Goal: Use online tool/utility: Utilize a website feature to perform a specific function

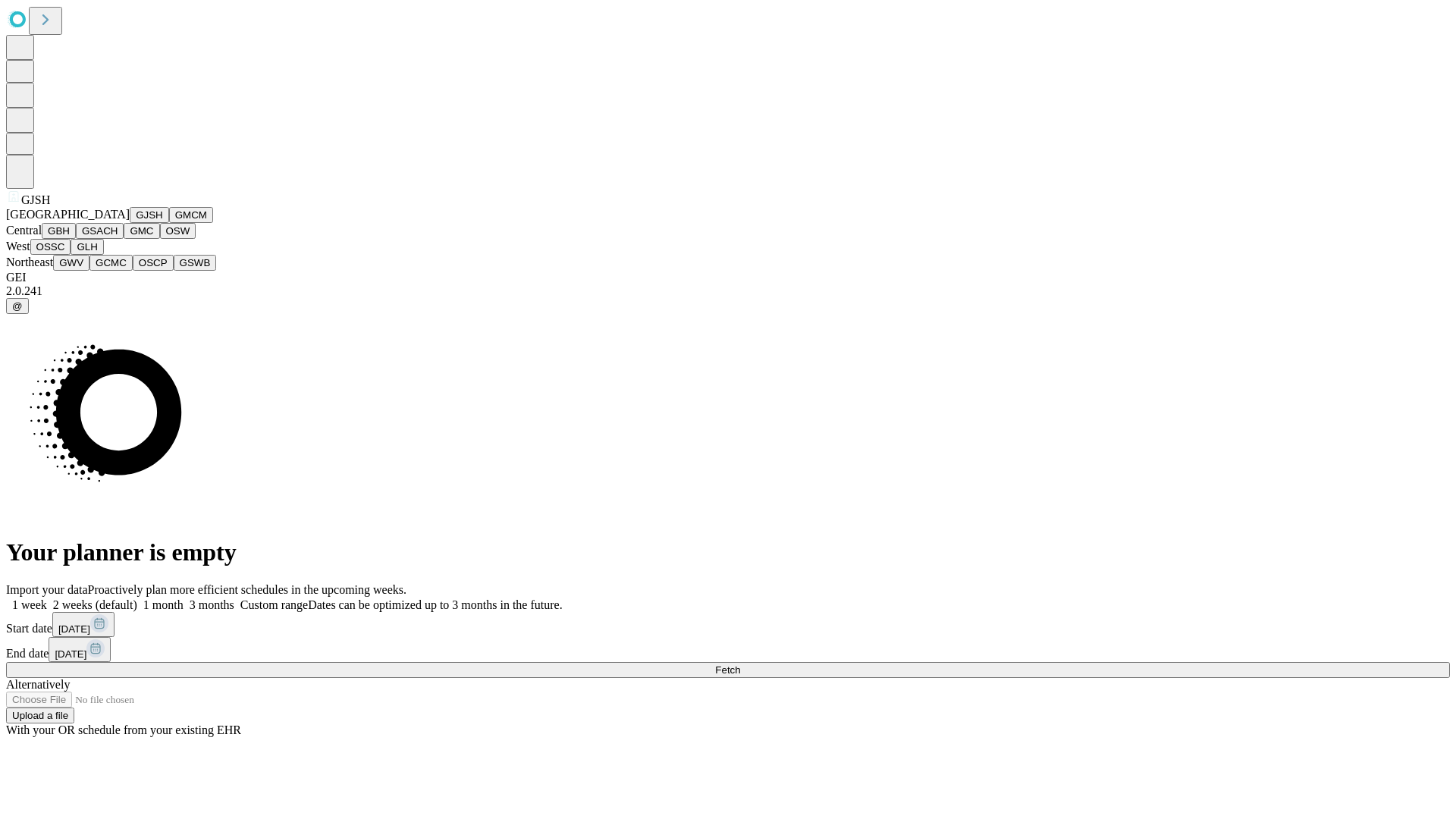
click at [130, 223] on button "GJSH" at bounding box center [149, 215] width 39 height 16
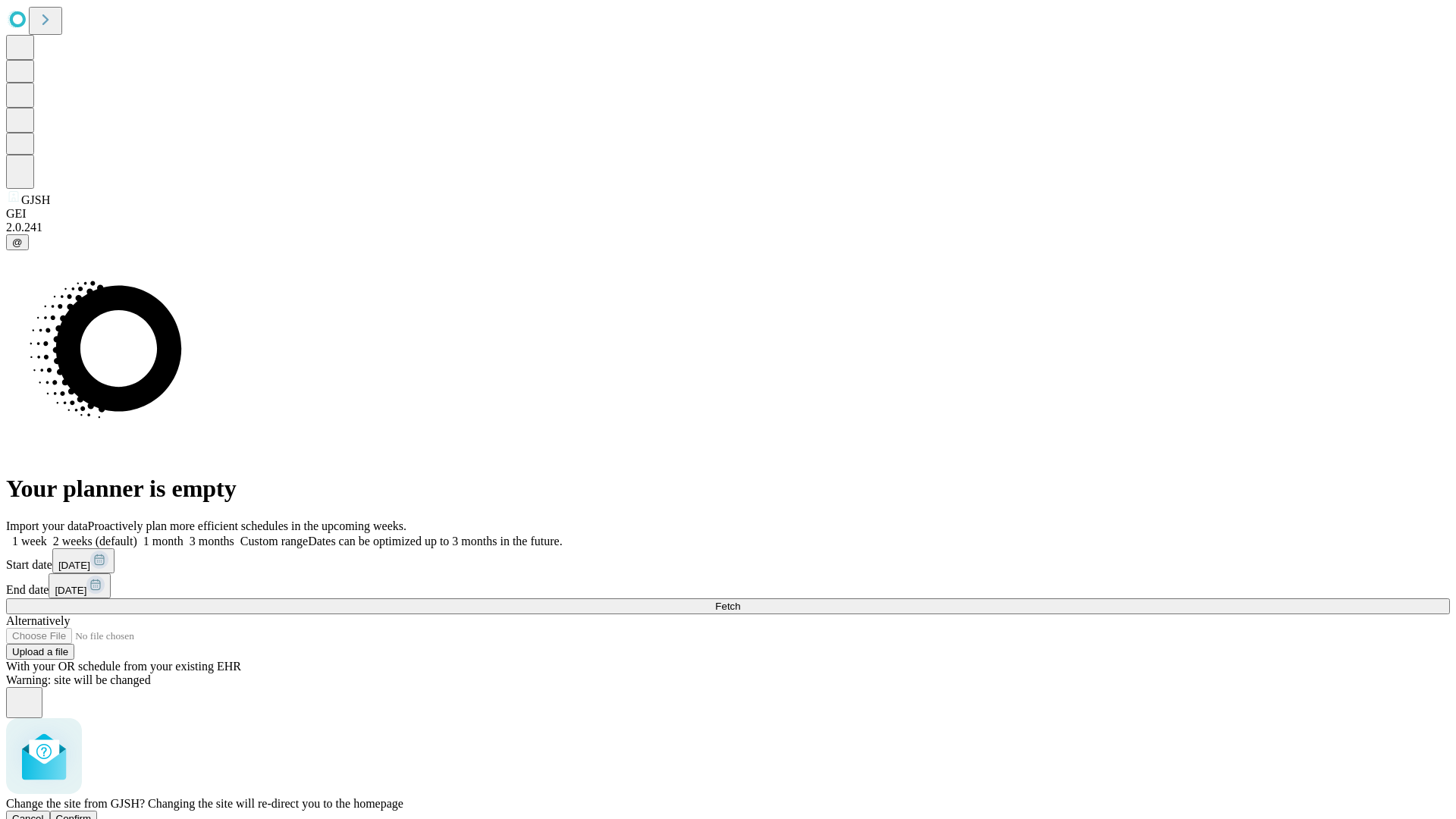
click at [91, 813] on span "Confirm" at bounding box center [74, 819] width 35 height 11
click at [47, 535] on label "1 week" at bounding box center [26, 542] width 41 height 13
click at [740, 600] on span "Fetch" at bounding box center [727, 606] width 25 height 11
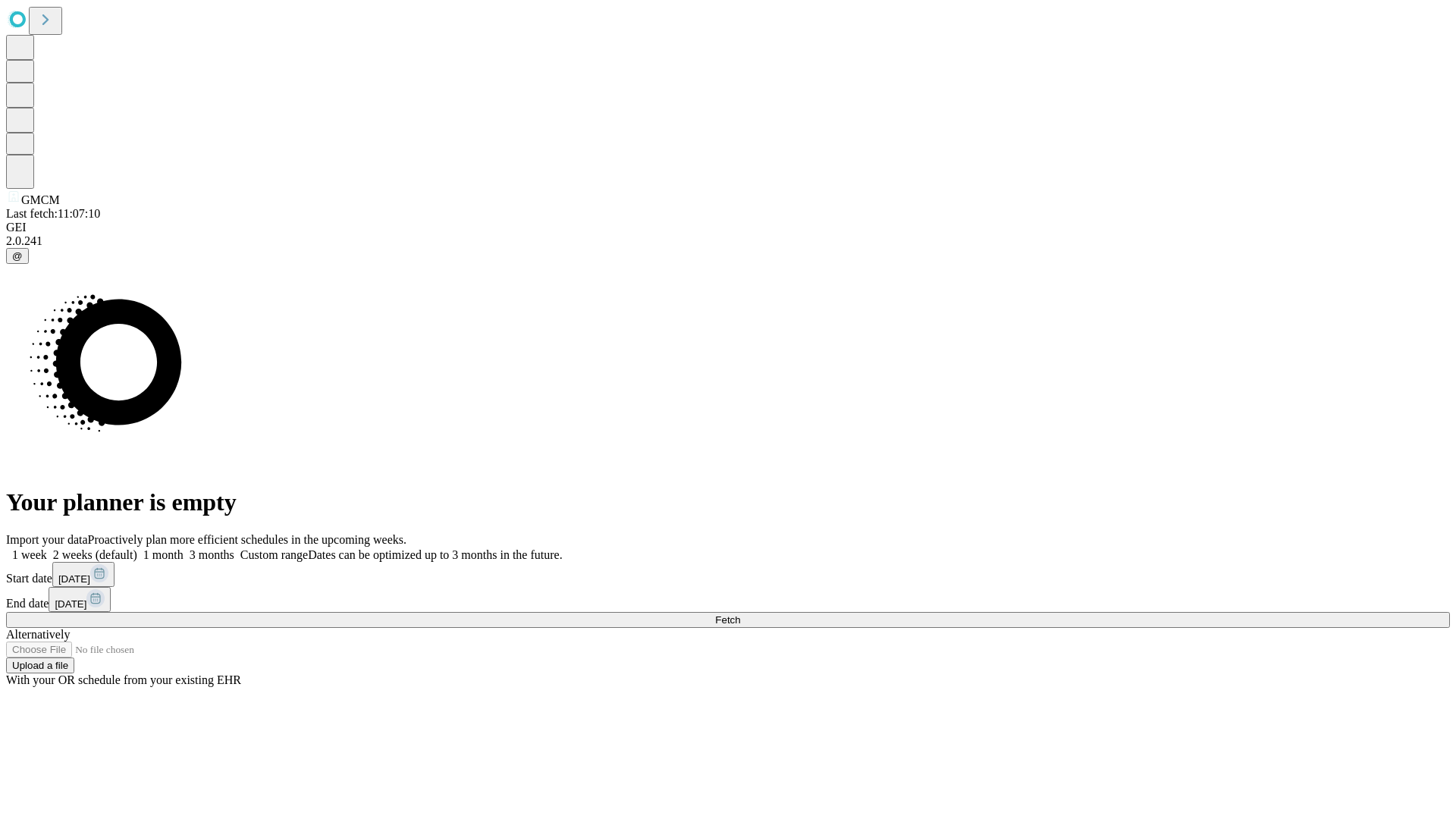
click at [47, 548] on label "1 week" at bounding box center [26, 555] width 41 height 13
click at [740, 614] on span "Fetch" at bounding box center [727, 620] width 25 height 11
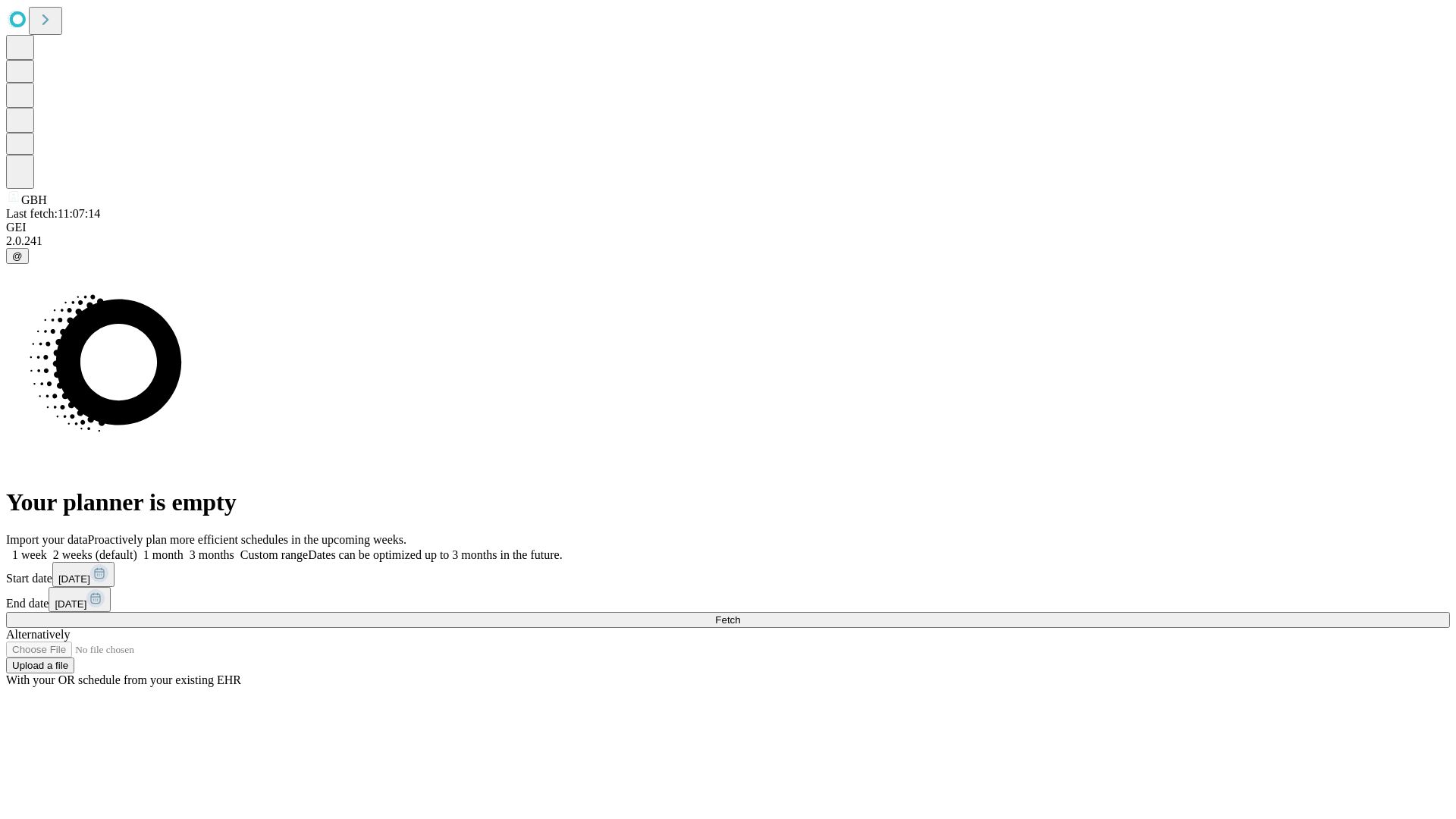
click at [47, 548] on label "1 week" at bounding box center [26, 555] width 41 height 13
click at [740, 614] on span "Fetch" at bounding box center [727, 620] width 25 height 11
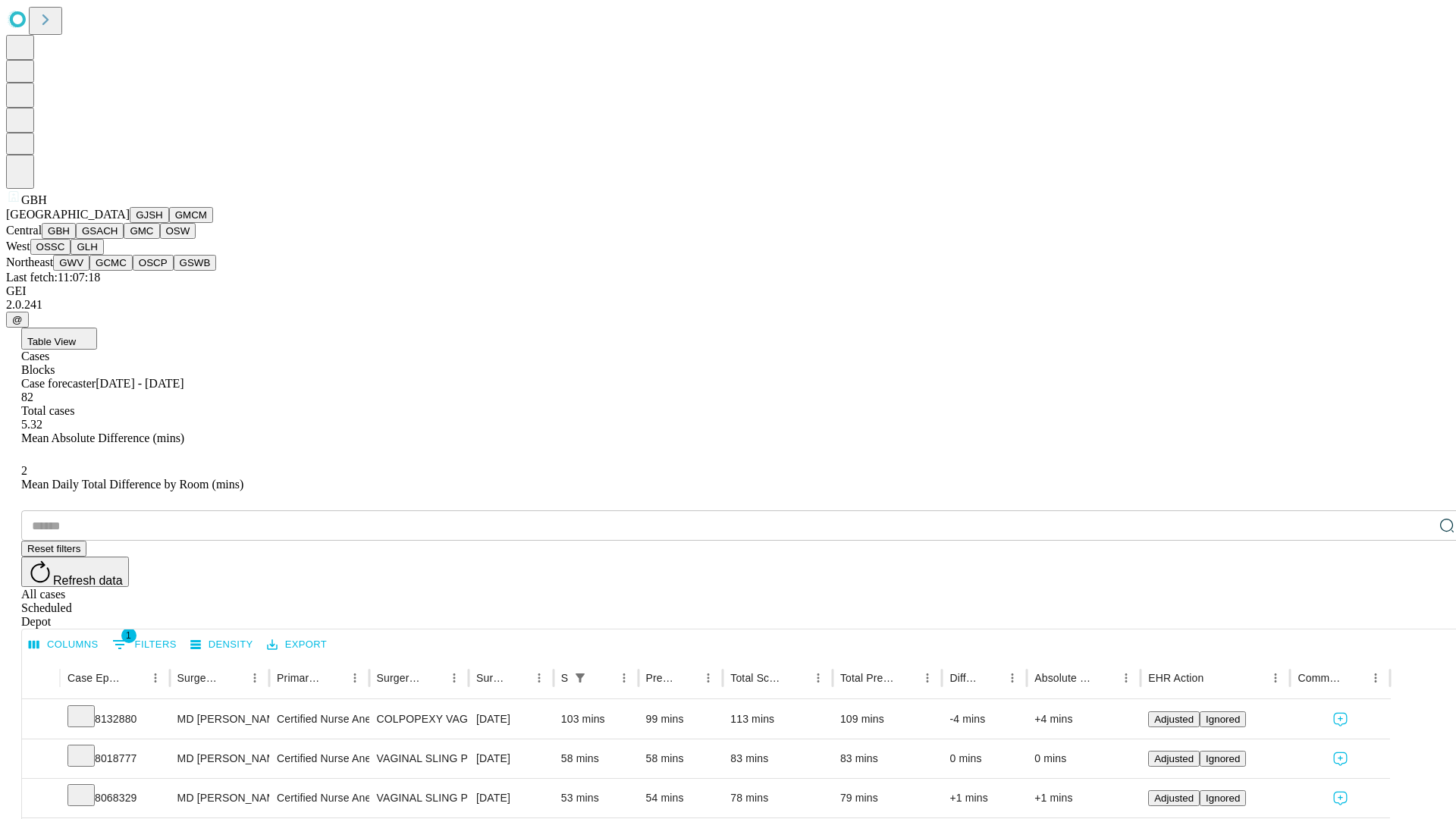
click at [118, 239] on button "GSACH" at bounding box center [99, 231] width 48 height 16
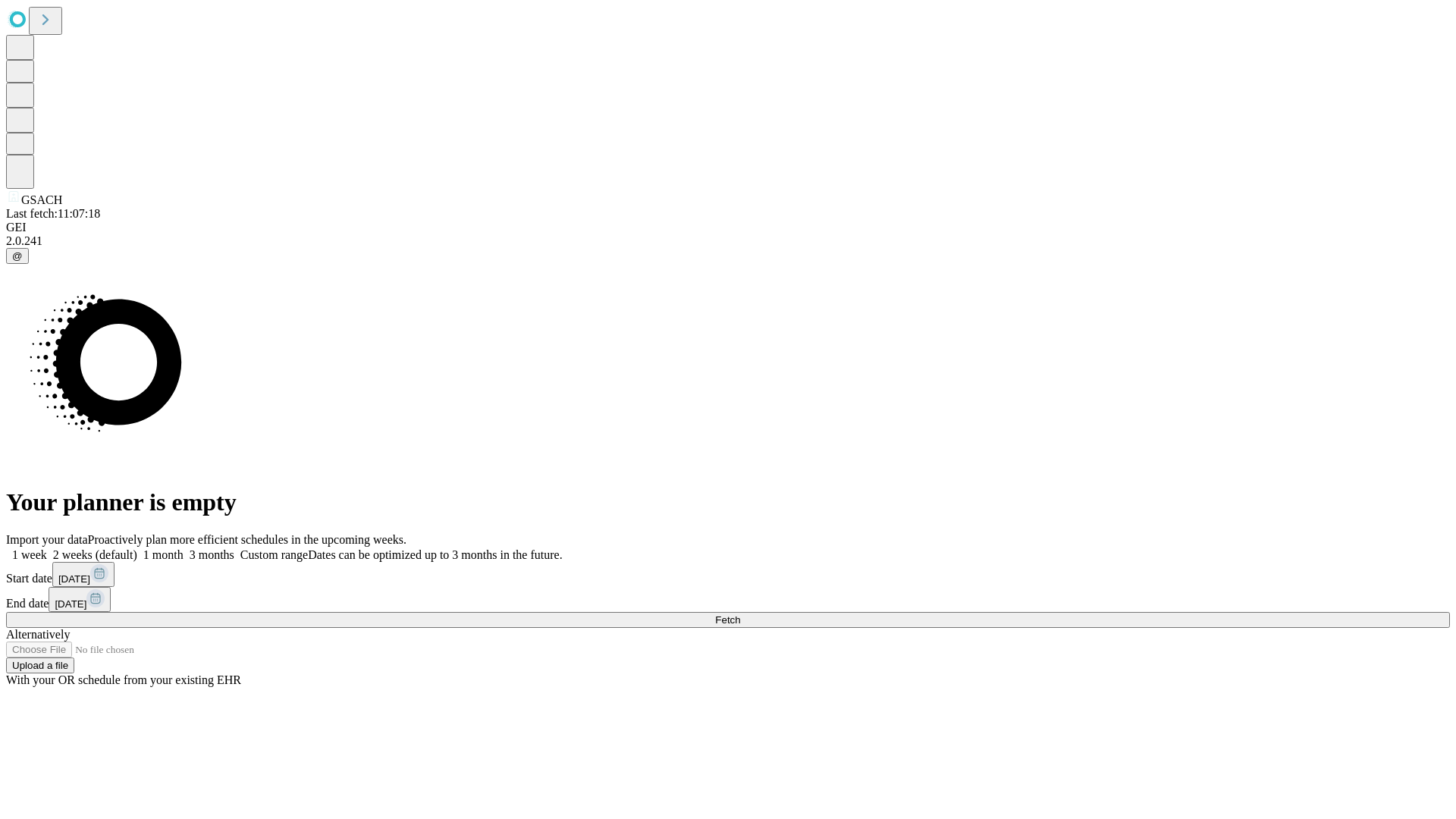
click at [740, 614] on span "Fetch" at bounding box center [727, 620] width 25 height 11
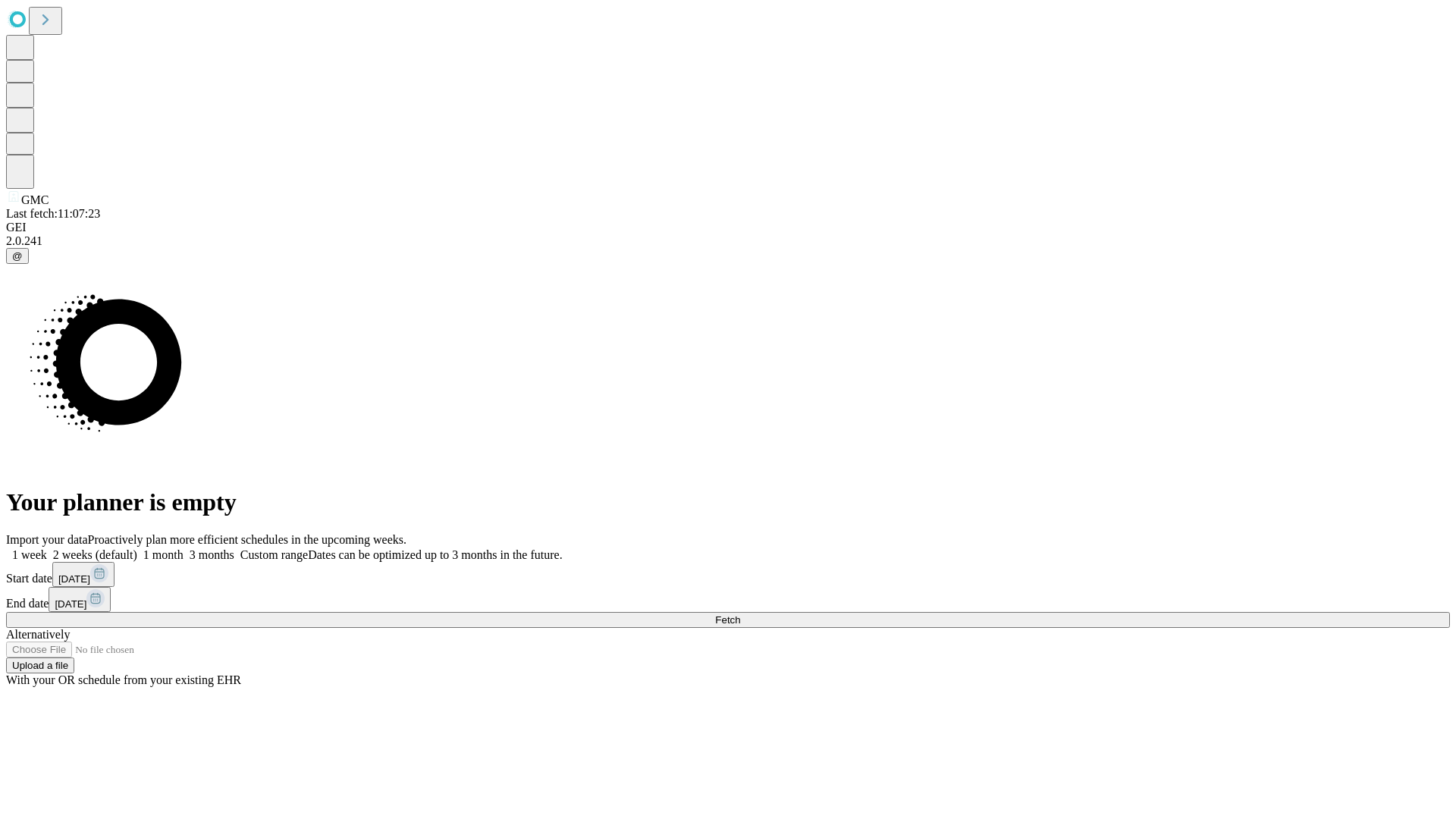
click at [47, 548] on label "1 week" at bounding box center [26, 555] width 41 height 13
click at [740, 614] on span "Fetch" at bounding box center [727, 620] width 25 height 11
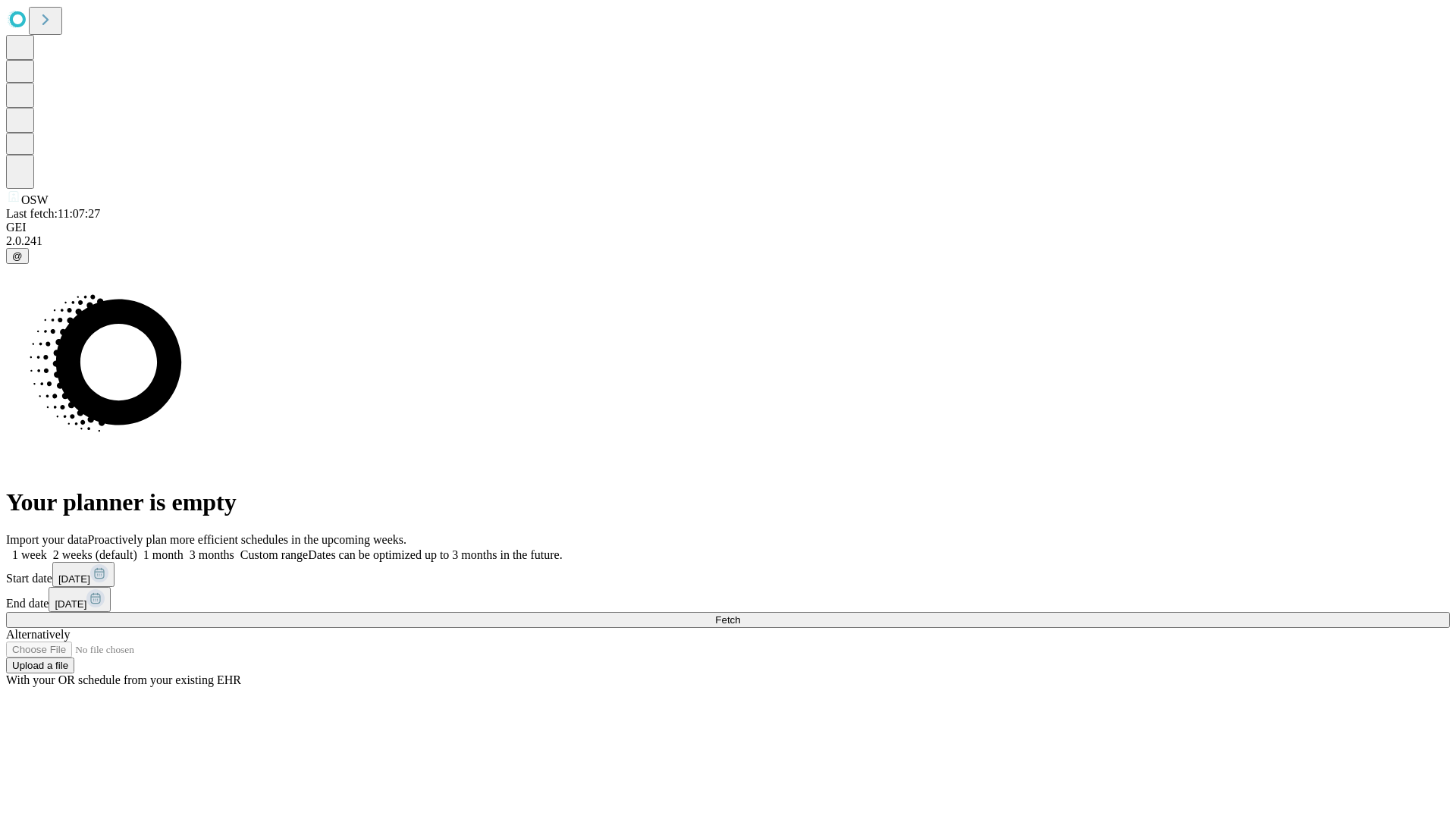
click at [47, 548] on label "1 week" at bounding box center [26, 555] width 41 height 13
click at [740, 614] on span "Fetch" at bounding box center [727, 620] width 25 height 11
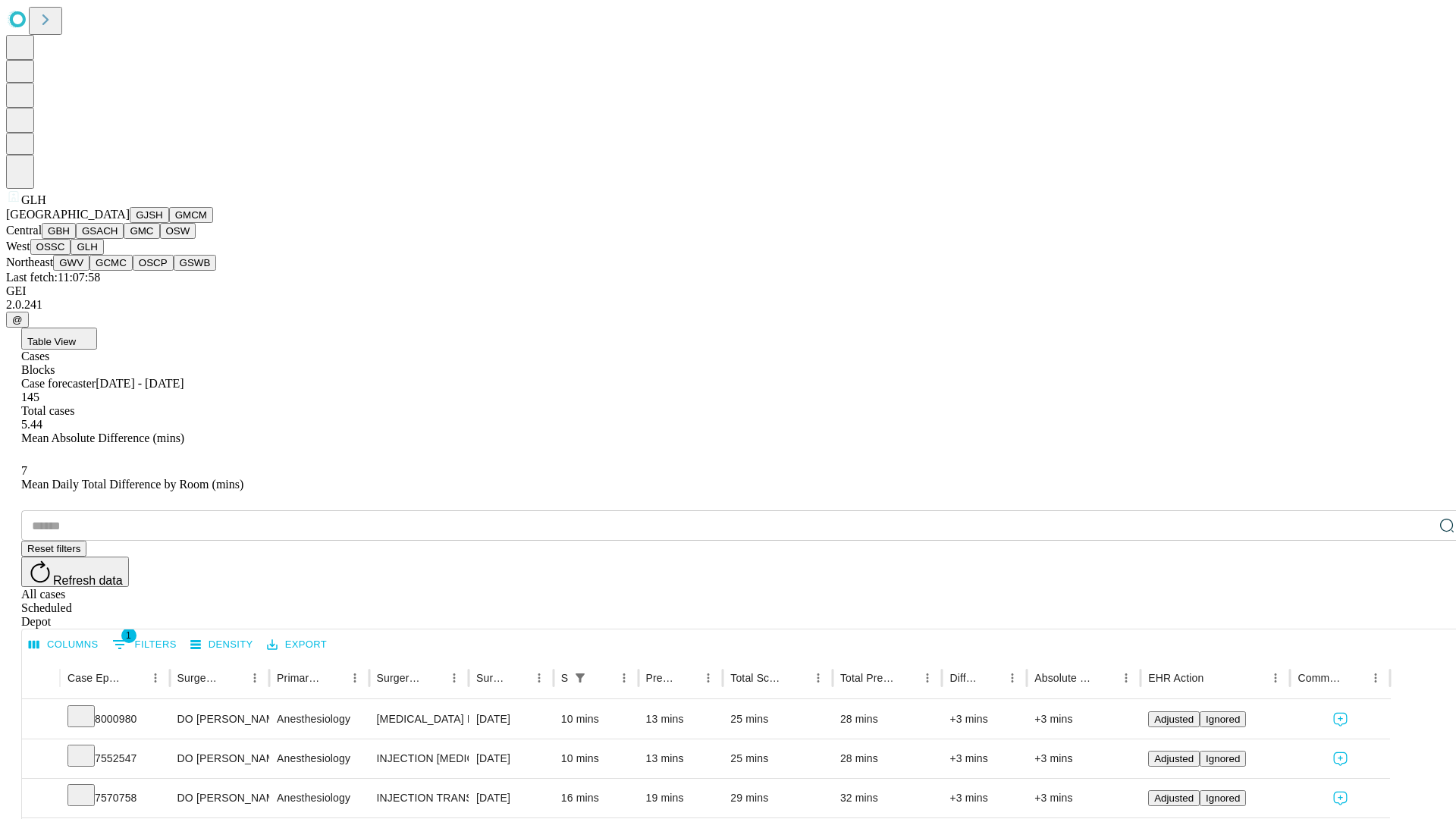
click at [90, 271] on button "GWV" at bounding box center [71, 262] width 36 height 16
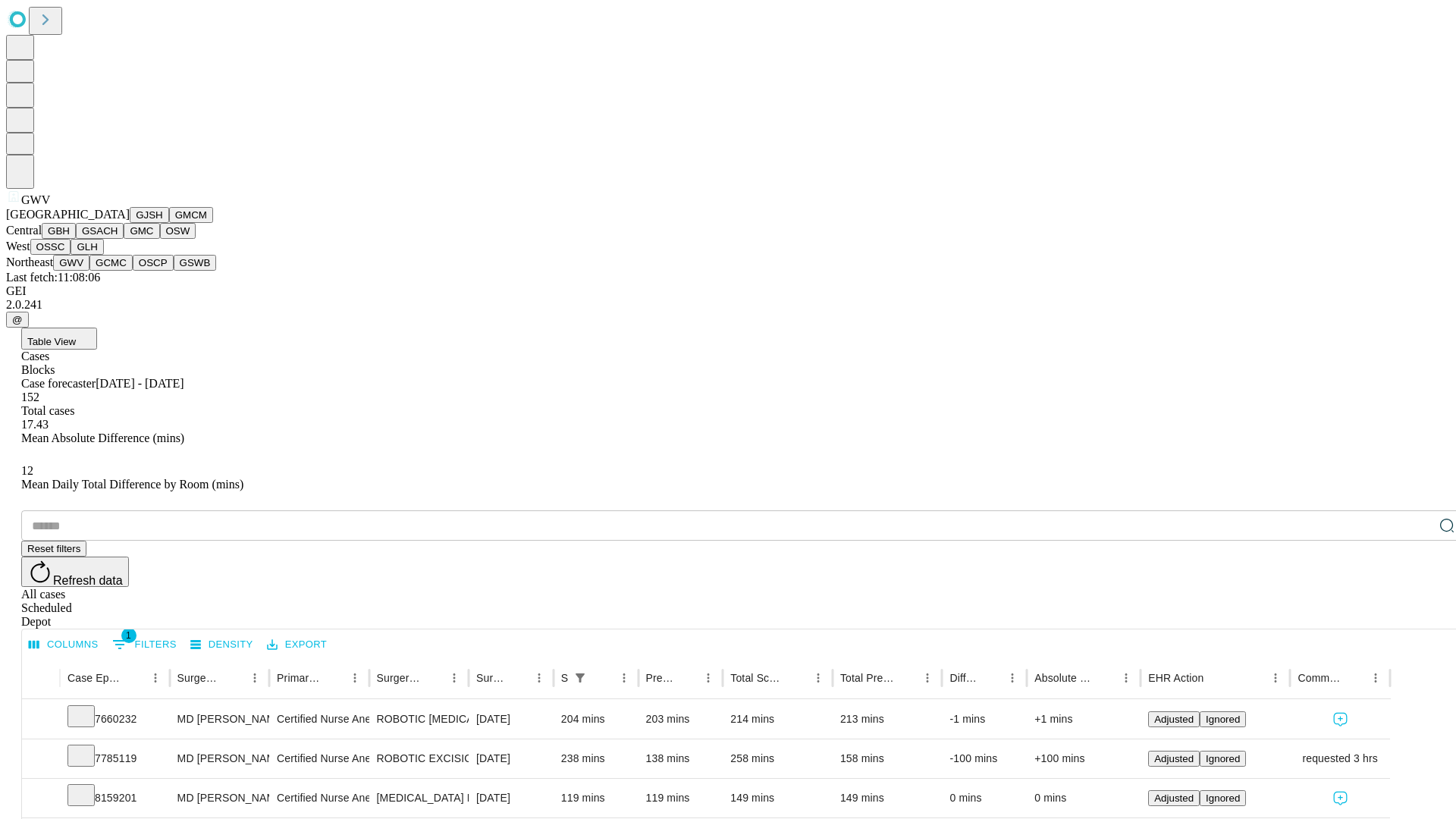
click at [118, 271] on button "GCMC" at bounding box center [111, 262] width 43 height 16
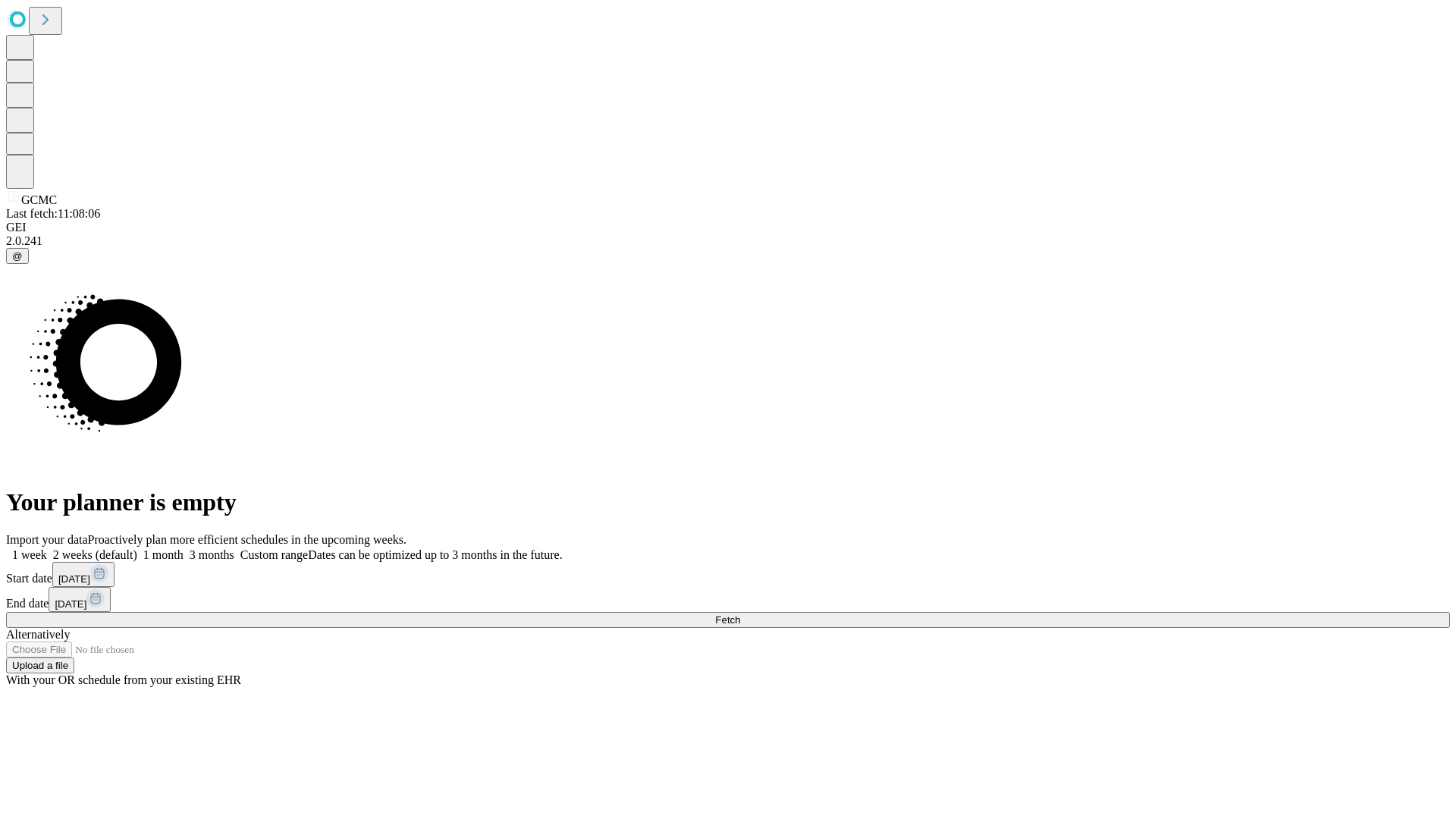
click at [740, 614] on span "Fetch" at bounding box center [727, 620] width 25 height 11
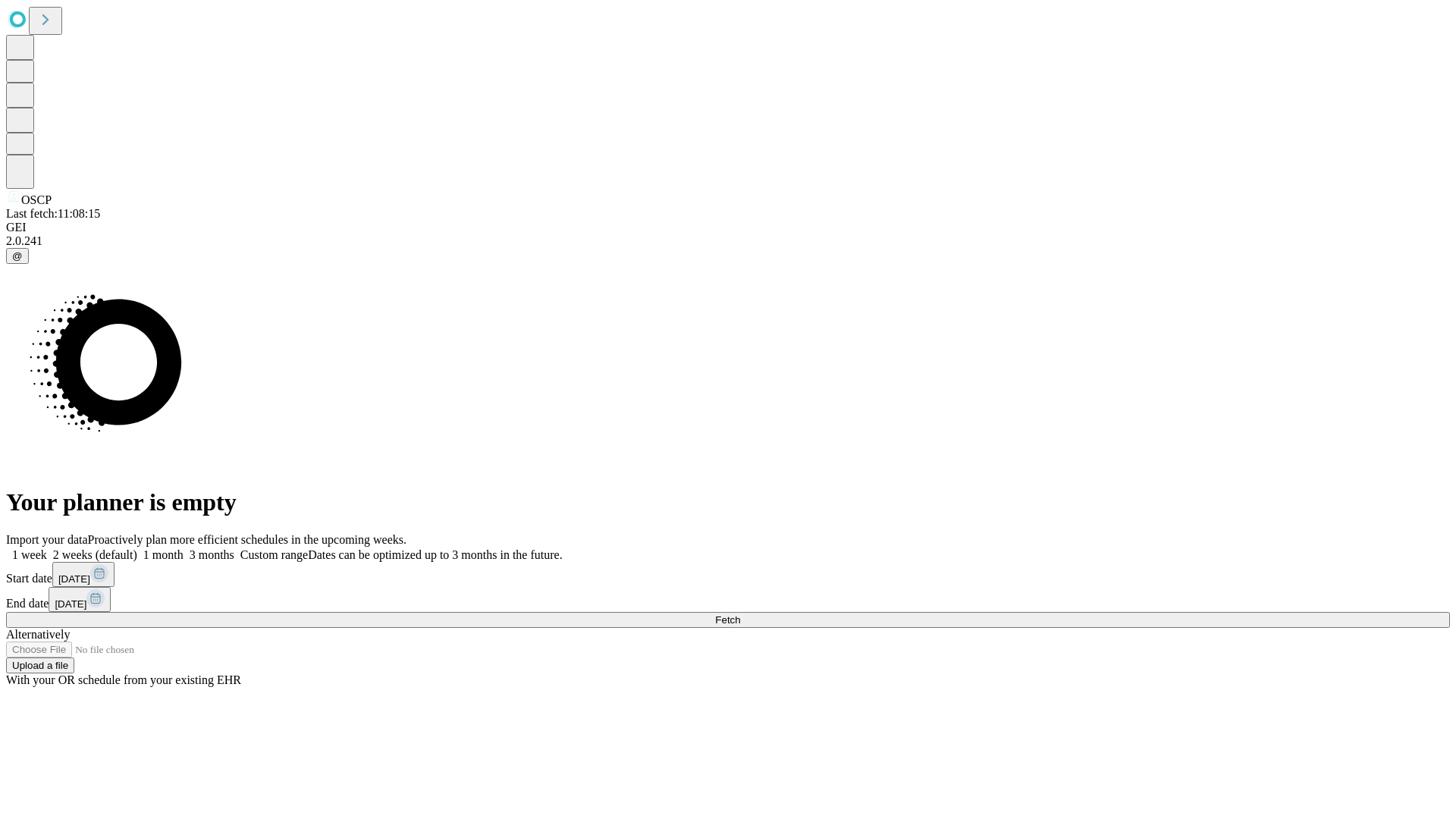
click at [47, 548] on label "1 week" at bounding box center [26, 555] width 41 height 13
click at [740, 614] on span "Fetch" at bounding box center [727, 620] width 25 height 11
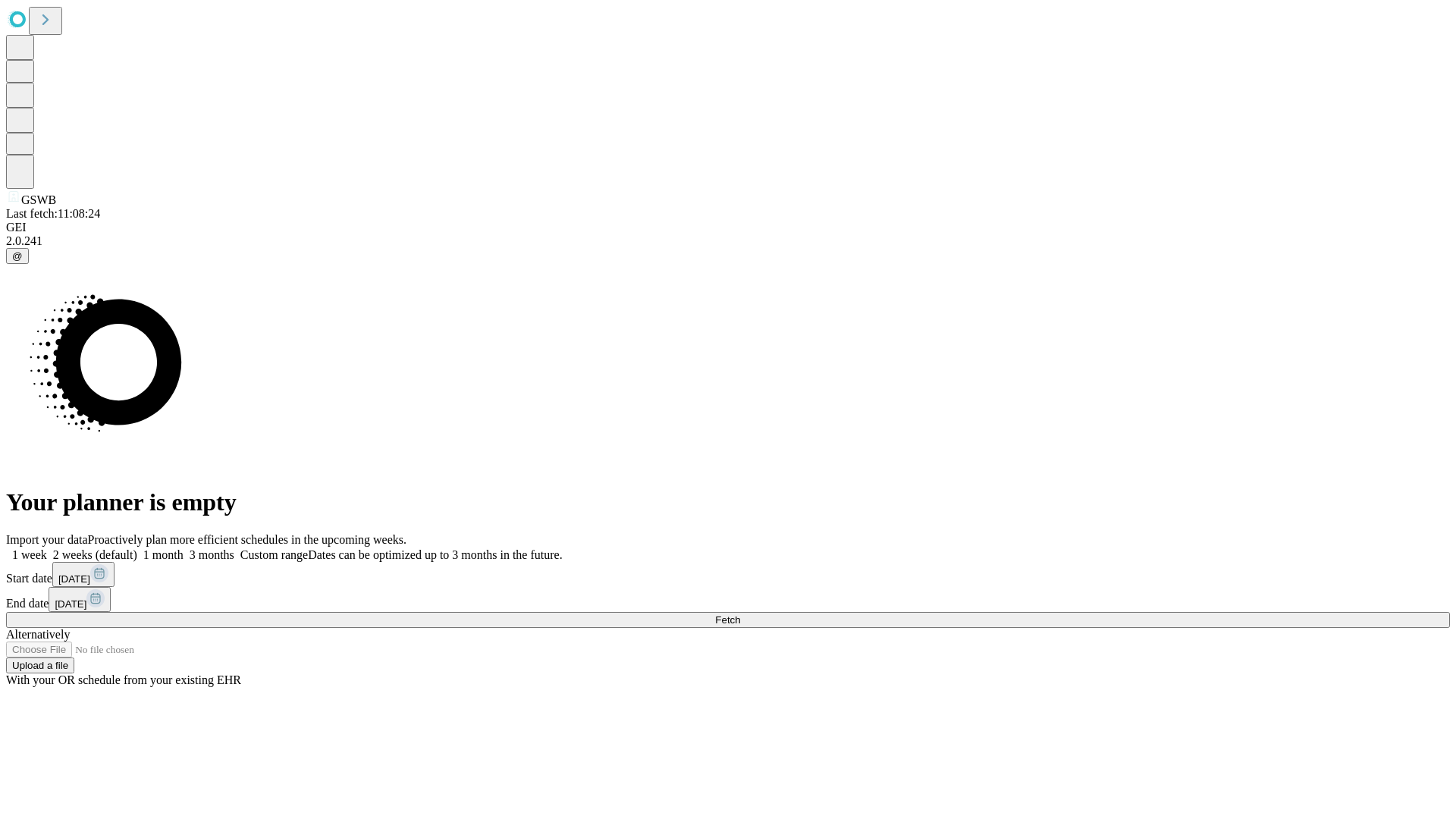
click at [47, 548] on label "1 week" at bounding box center [26, 555] width 41 height 13
click at [740, 614] on span "Fetch" at bounding box center [727, 620] width 25 height 11
